Goal: Register for event/course

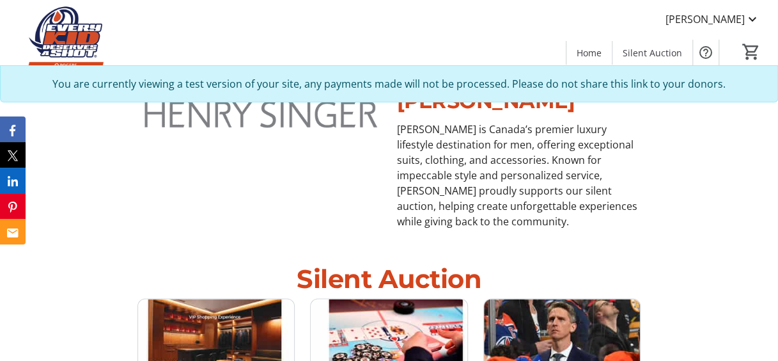
scroll to position [772, 0]
